Goal: Information Seeking & Learning: Learn about a topic

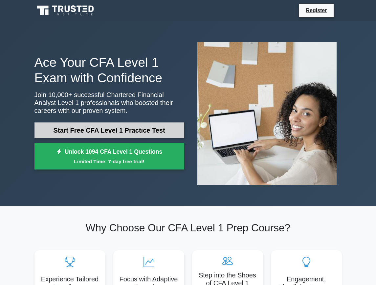
click at [132, 130] on link "Start Free CFA Level 1 Practice Test" at bounding box center [110, 130] width 150 height 16
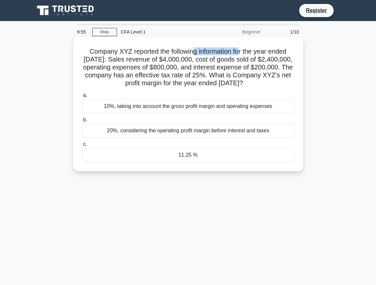
drag, startPoint x: 192, startPoint y: 50, endPoint x: 243, endPoint y: 50, distance: 50.6
click at [243, 50] on h5 "Company XYZ reported the following information for the year ended December 31, …" at bounding box center [188, 67] width 214 height 40
click at [127, 53] on h5 "Company XYZ reported the following information for the year ended December 31, …" at bounding box center [188, 67] width 214 height 40
click at [128, 53] on h5 "Company XYZ reported the following information for the year ended December 31, …" at bounding box center [188, 67] width 214 height 40
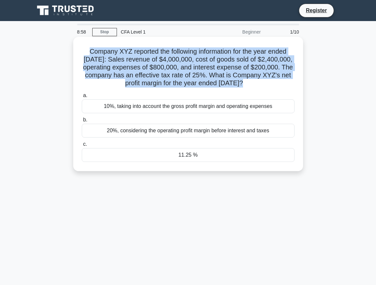
click at [128, 53] on h5 "Company XYZ reported the following information for the year ended December 31, …" at bounding box center [188, 67] width 214 height 40
copy div "Company XYZ reported the following information for the year ended December 31, …"
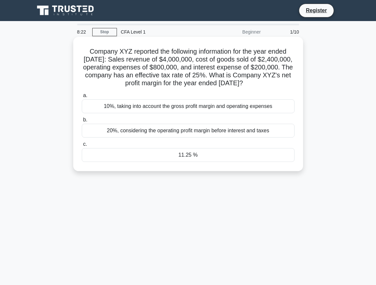
click at [192, 160] on div "11.25 %" at bounding box center [188, 155] width 213 height 14
click at [82, 146] on input "c. 11.25 %" at bounding box center [82, 144] width 0 height 4
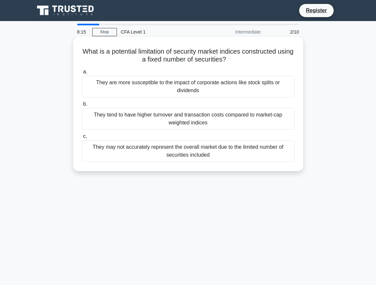
click at [106, 45] on div "What is a potential limitation of security market indices constructed using a f…" at bounding box center [188, 103] width 225 height 129
click at [111, 48] on h5 "What is a potential limitation of security market indices constructed using a f…" at bounding box center [188, 55] width 214 height 16
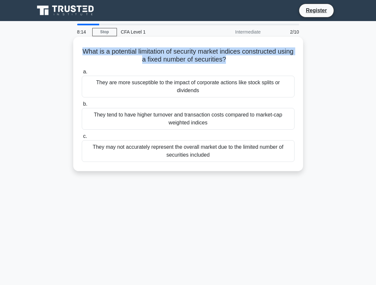
click at [111, 48] on h5 "What is a potential limitation of security market indices constructed using a f…" at bounding box center [188, 55] width 214 height 16
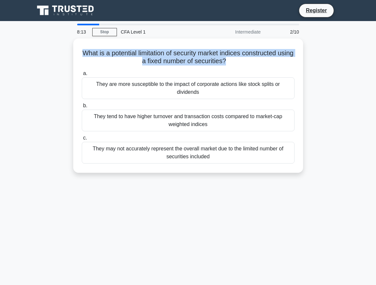
copy div "What is a potential limitation of security market indices constructed using a f…"
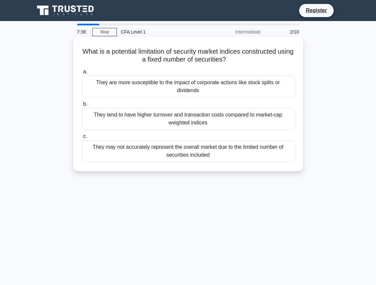
click at [160, 154] on div "They may not accurately represent the overall market due to the limited number …" at bounding box center [188, 151] width 213 height 22
click at [82, 138] on input "c. They may not accurately represent the overall market due to the limited numb…" at bounding box center [82, 136] width 0 height 4
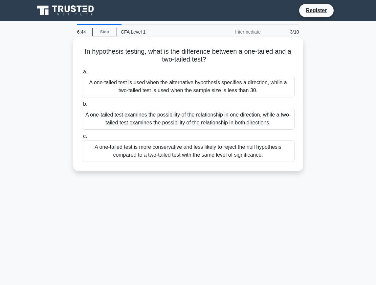
click at [147, 51] on h5 "In hypothesis testing, what is the difference between a one-tailed and a two-ta…" at bounding box center [188, 55] width 214 height 16
click at [148, 50] on h5 "In hypothesis testing, what is the difference between a one-tailed and a two-ta…" at bounding box center [188, 55] width 214 height 16
click at [148, 52] on h5 "In hypothesis testing, what is the difference between a one-tailed and a two-ta…" at bounding box center [188, 55] width 214 height 16
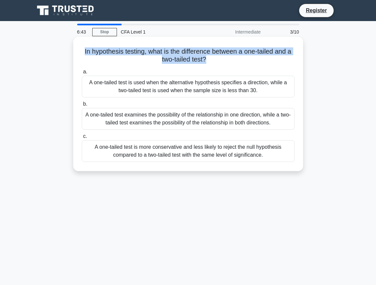
click at [148, 52] on h5 "In hypothesis testing, what is the difference between a one-tailed and a two-ta…" at bounding box center [188, 55] width 214 height 16
copy div "In hypothesis testing, what is the difference between a one-tailed and a two-ta…"
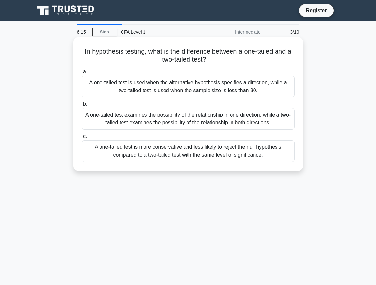
click at [152, 109] on div "A one-tailed test examines the possibility of the relationship in one direction…" at bounding box center [188, 119] width 213 height 22
click at [82, 106] on input "b. A one-tailed test examines the possibility of the relationship in one direct…" at bounding box center [82, 104] width 0 height 4
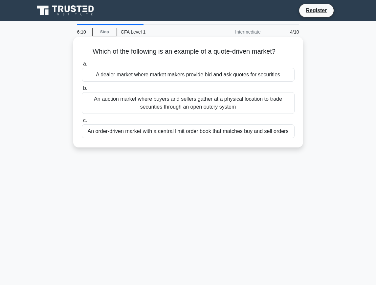
click at [129, 47] on h5 "Which of the following is an example of a quote-driven market? .spinner_0XTQ{tr…" at bounding box center [188, 51] width 214 height 9
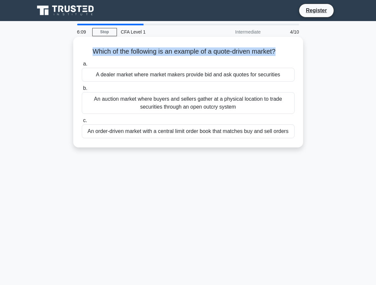
click at [129, 47] on h5 "Which of the following is an example of a quote-driven market? .spinner_0XTQ{tr…" at bounding box center [188, 51] width 214 height 9
copy div "Which of the following is an example of a quote-driven market? .spinner_0XTQ{tr…"
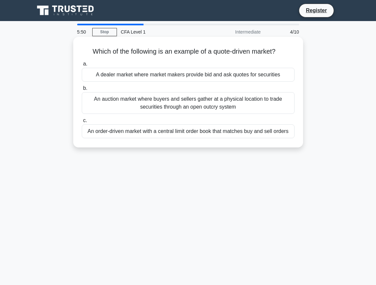
click at [188, 128] on div "An order-driven market with a central limit order book that matches buy and sel…" at bounding box center [188, 131] width 213 height 14
click at [82, 123] on input "c. An order-driven market with a central limit order book that matches buy and …" at bounding box center [82, 120] width 0 height 4
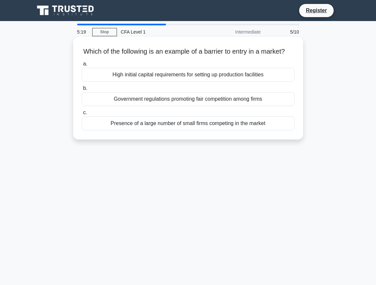
click at [159, 82] on div "High initial capital requirements for setting up production facilities" at bounding box center [188, 75] width 213 height 14
click at [82, 66] on input "a. High initial capital requirements for setting up production facilities" at bounding box center [82, 64] width 0 height 4
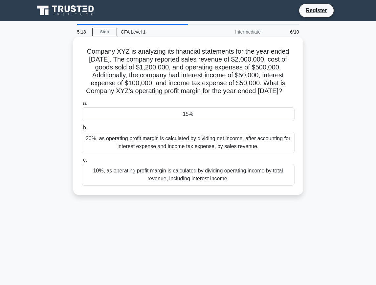
click at [112, 52] on h5 "Company XYZ is analyzing its financial statements for the year ended December 3…" at bounding box center [188, 71] width 214 height 48
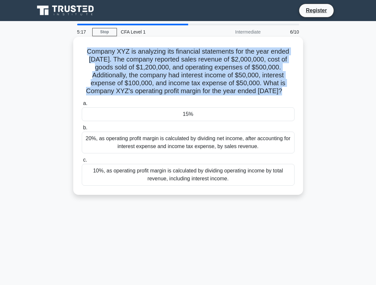
click at [112, 52] on h5 "Company XYZ is analyzing its financial statements for the year ended December 3…" at bounding box center [188, 71] width 214 height 48
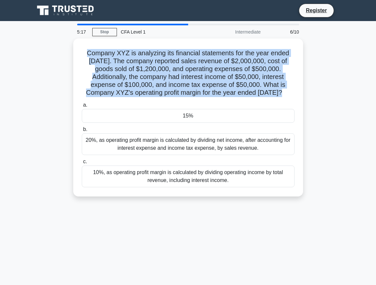
copy div "Company XYZ is analyzing its financial statements for the year ended December 3…"
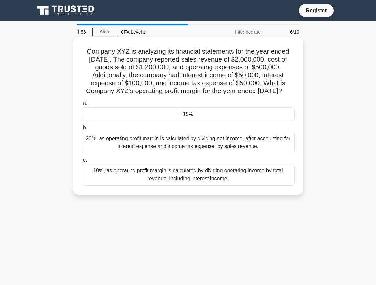
click at [197, 121] on div "15%" at bounding box center [188, 114] width 213 height 14
click at [82, 106] on input "a. 15%" at bounding box center [82, 103] width 0 height 4
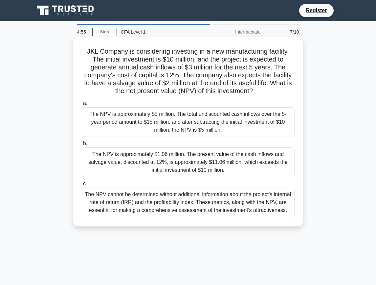
click at [144, 62] on h5 "JKL Company is considering investing in a new manufacturing facility. The initi…" at bounding box center [188, 71] width 214 height 48
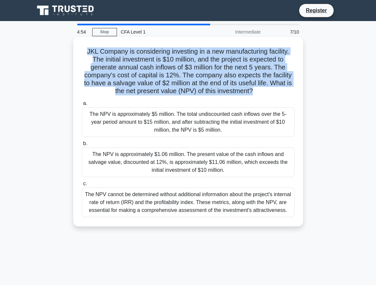
click at [143, 62] on h5 "JKL Company is considering investing in a new manufacturing facility. The initi…" at bounding box center [188, 71] width 214 height 48
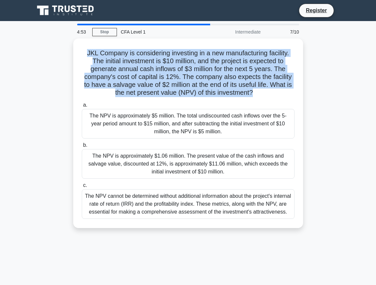
copy div "JKL Company is considering investing in a new manufacturing facility. The initi…"
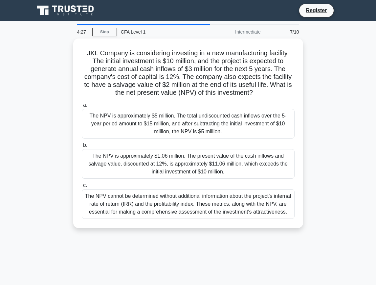
click at [354, 140] on main "4:27 Stop CFA Level 1 Intermediate 7/10 JKL Company is considering investing in…" at bounding box center [188, 188] width 376 height 334
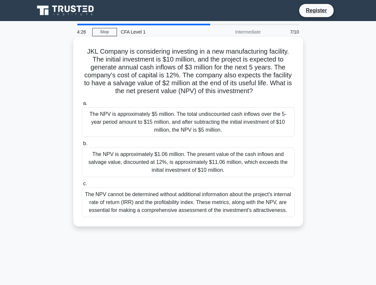
click at [268, 202] on div "The NPV cannot be determined without additional information about the project's…" at bounding box center [188, 202] width 213 height 30
click at [82, 186] on input "c. The NPV cannot be determined without additional information about the projec…" at bounding box center [82, 183] width 0 height 4
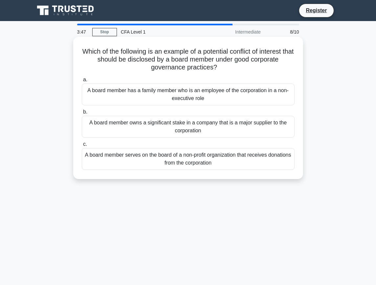
click at [178, 92] on div "A board member has a family member who is an employee of the corporation in a n…" at bounding box center [188, 95] width 213 height 22
click at [82, 82] on input "a. A board member has a family member who is an employee of the corporation in …" at bounding box center [82, 80] width 0 height 4
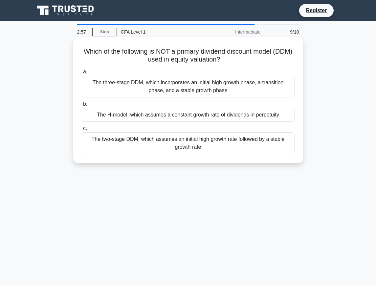
click at [231, 115] on div "The H-model, which assumes a constant growth rate of dividends in perpetuity" at bounding box center [188, 115] width 213 height 14
click at [82, 106] on input "b. The H-model, which assumes a constant growth rate of dividends in perpetuity" at bounding box center [82, 104] width 0 height 4
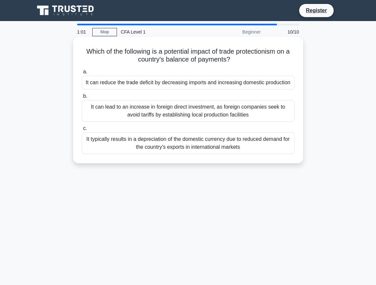
click at [154, 48] on h5 "Which of the following is a potential impact of trade protectionism on a countr…" at bounding box center [188, 55] width 214 height 16
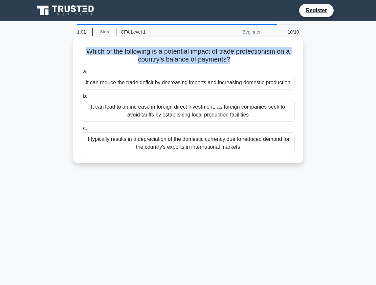
click at [154, 48] on h5 "Which of the following is a potential impact of trade protectionism on a countr…" at bounding box center [188, 55] width 214 height 16
copy div "Which of the following is a potential impact of trade protectionism on a countr…"
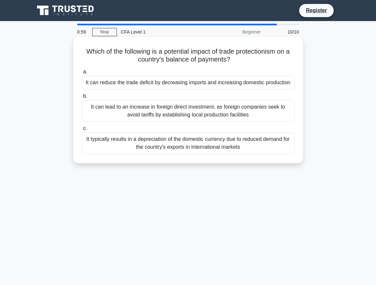
click at [135, 141] on div "It typically results in a depreciation of the domestic currency due to reduced …" at bounding box center [188, 143] width 213 height 22
click at [82, 131] on input "c. It typically results in a depreciation of the domestic currency due to reduc…" at bounding box center [82, 128] width 0 height 4
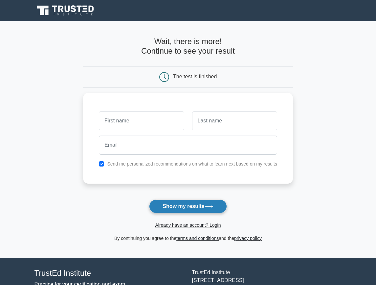
click at [167, 201] on button "Show my results" at bounding box center [188, 206] width 78 height 14
click at [228, 84] on div "The test is finished" at bounding box center [188, 76] width 210 height 21
